Goal: Navigation & Orientation: Find specific page/section

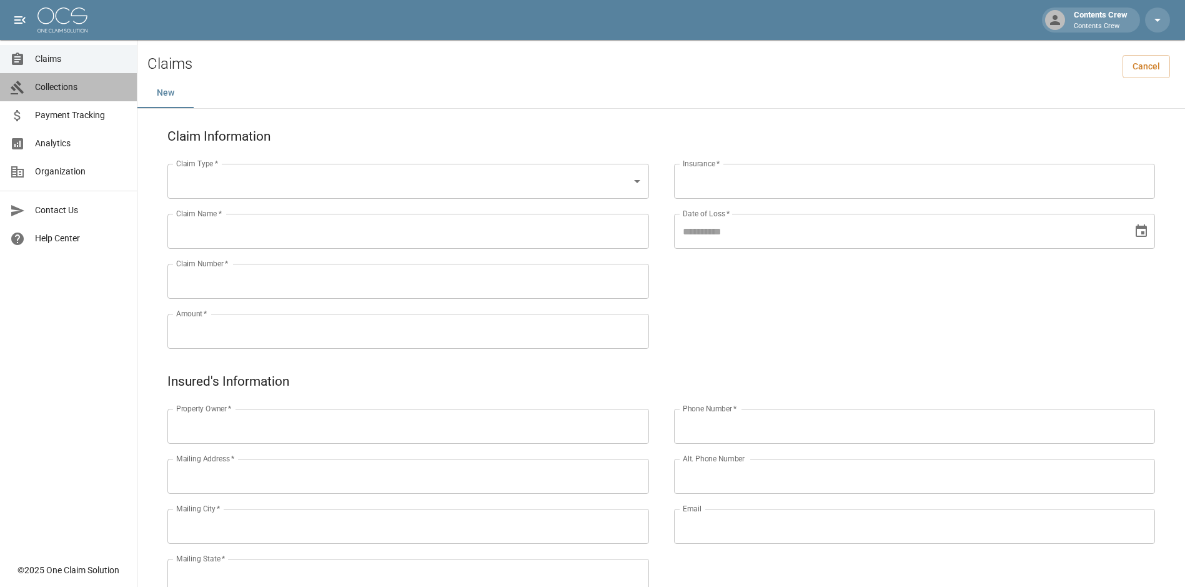
click at [84, 89] on span "Collections" at bounding box center [81, 87] width 92 height 13
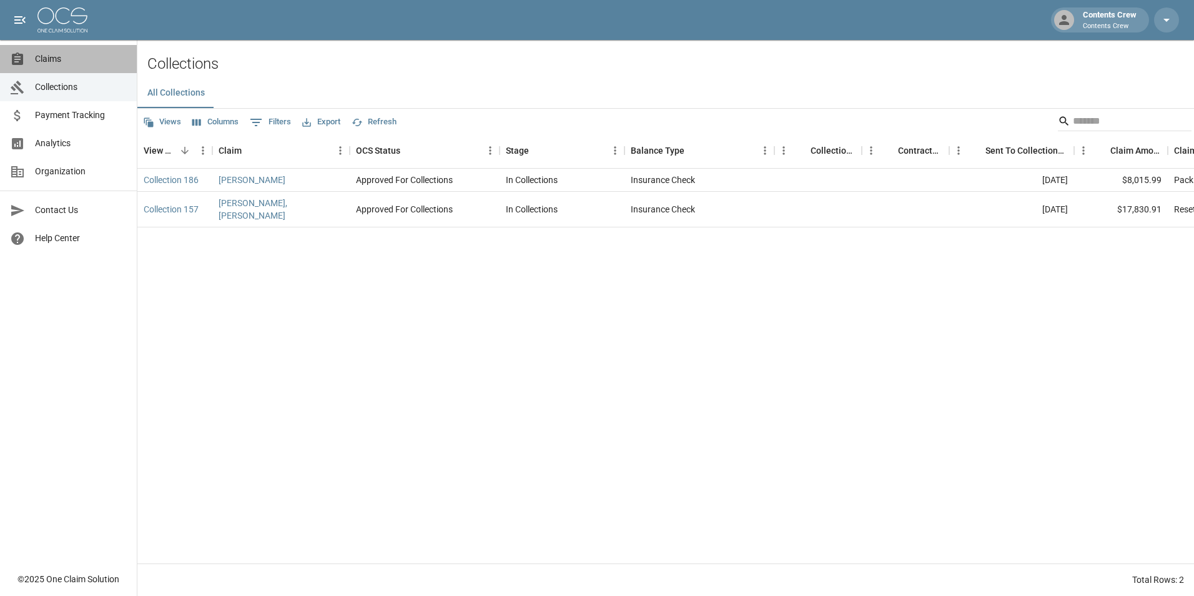
click at [59, 62] on span "Claims" at bounding box center [81, 58] width 92 height 13
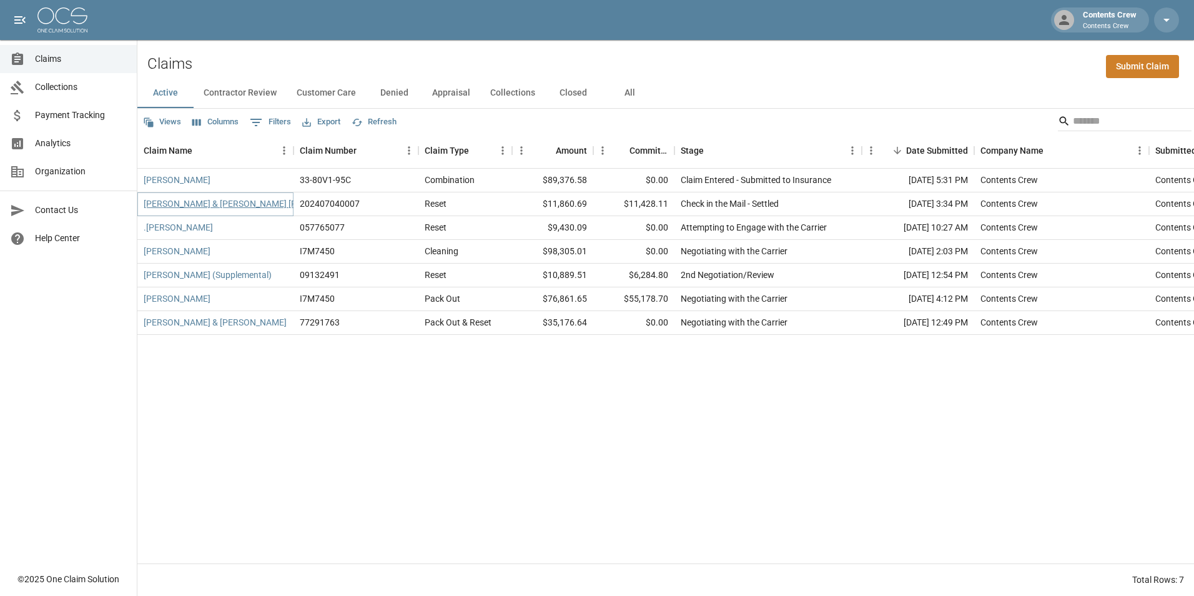
click at [245, 204] on link "[PERSON_NAME] & [PERSON_NAME] [PERSON_NAME]" at bounding box center [250, 203] width 212 height 12
click at [184, 251] on link "[PERSON_NAME]" at bounding box center [177, 251] width 67 height 12
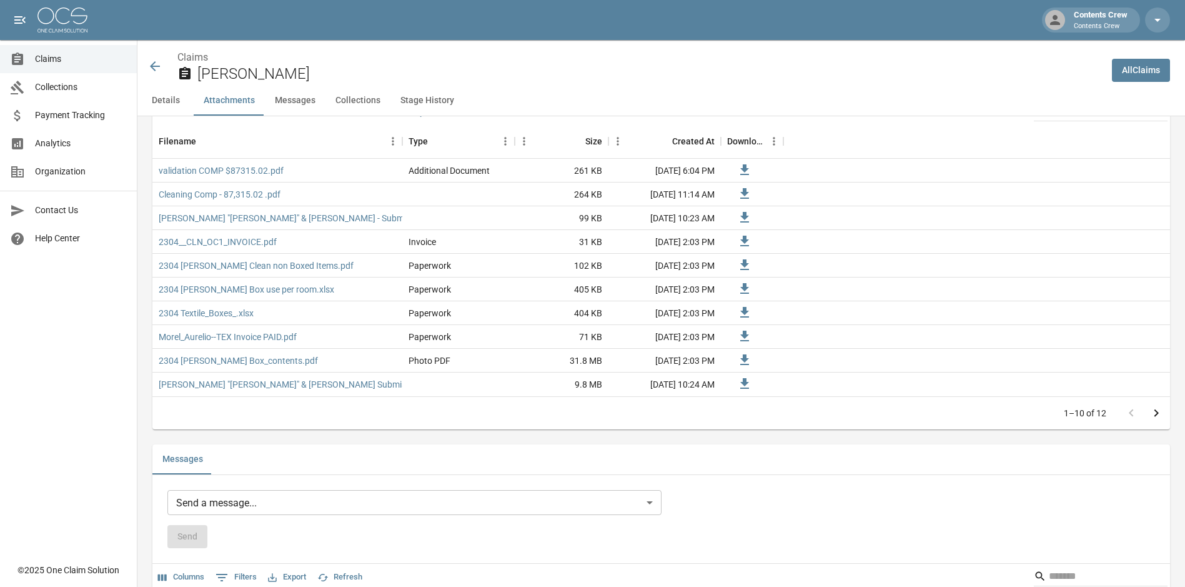
scroll to position [812, 0]
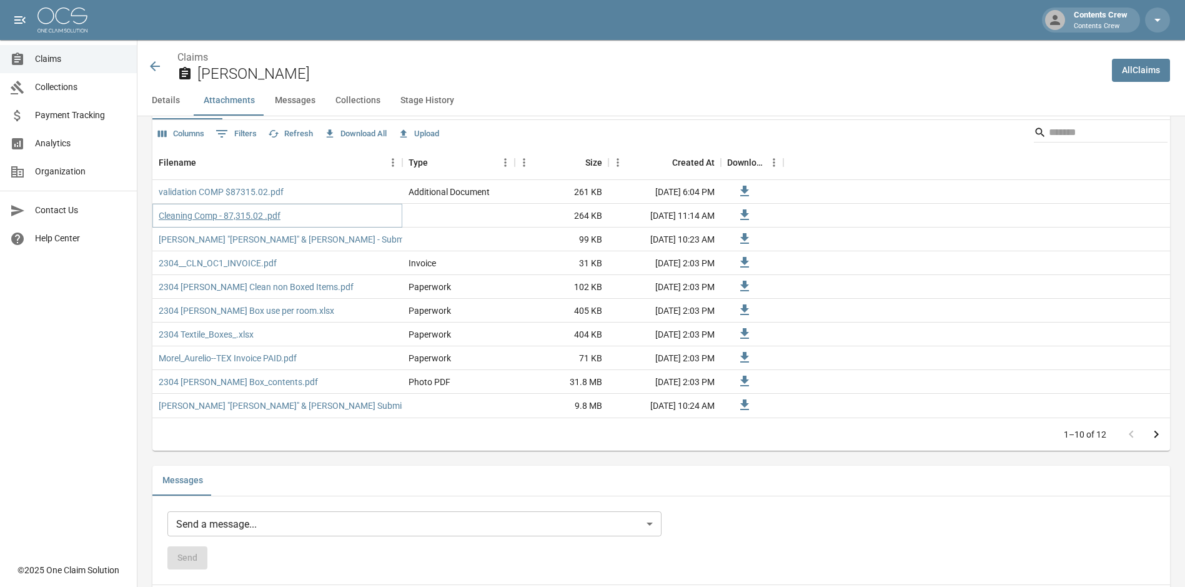
click at [197, 215] on link "Cleaning Comp - 87,315.02 .pdf" at bounding box center [220, 215] width 122 height 12
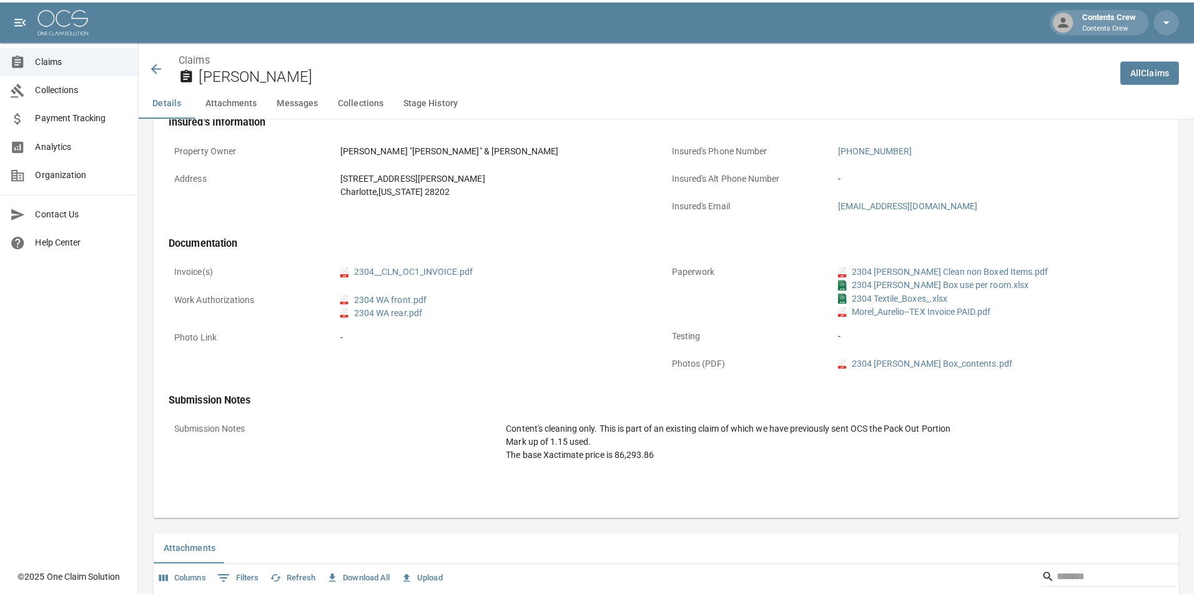
scroll to position [0, 0]
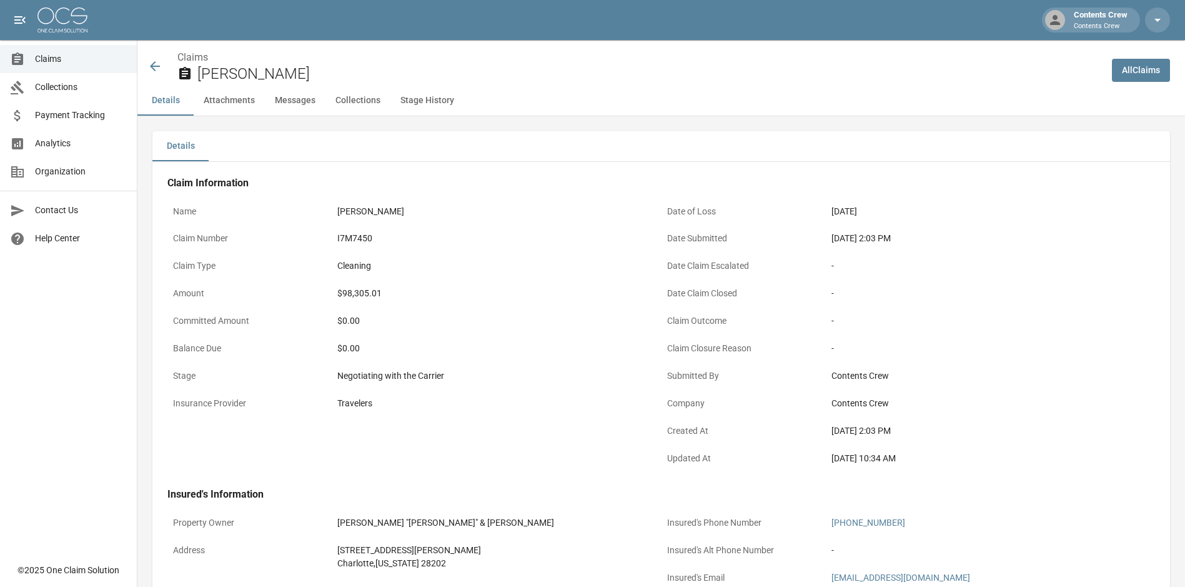
click at [156, 67] on icon at bounding box center [155, 66] width 10 height 10
